Goal: Navigation & Orientation: Find specific page/section

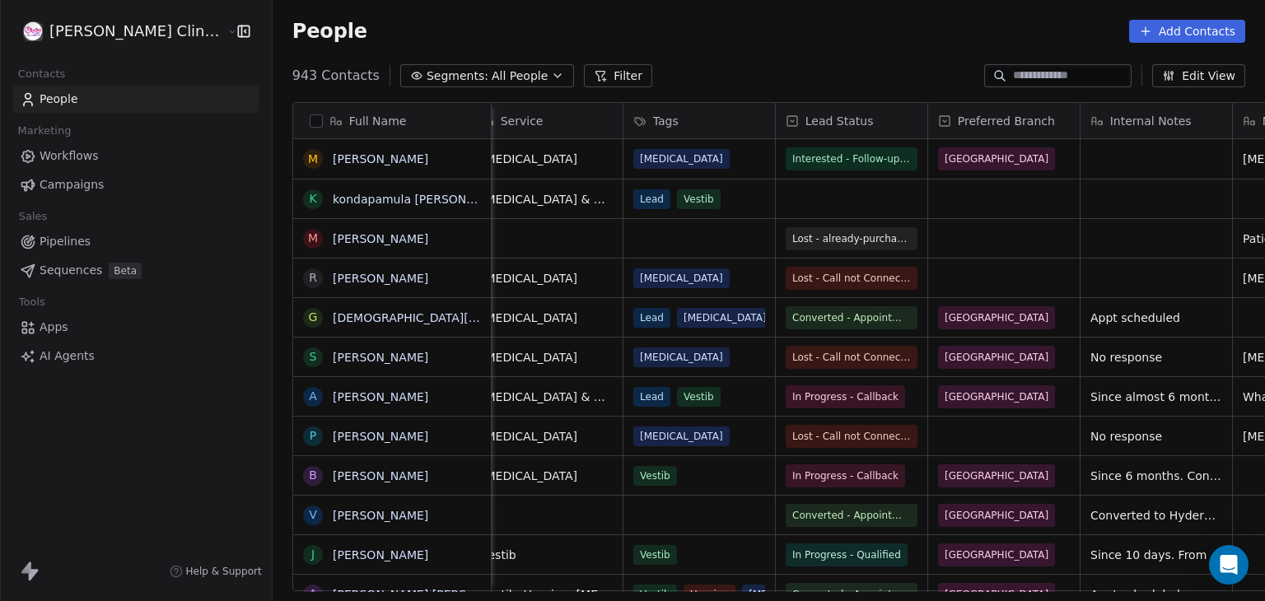
scroll to position [0, 478]
